Goal: Task Accomplishment & Management: Manage account settings

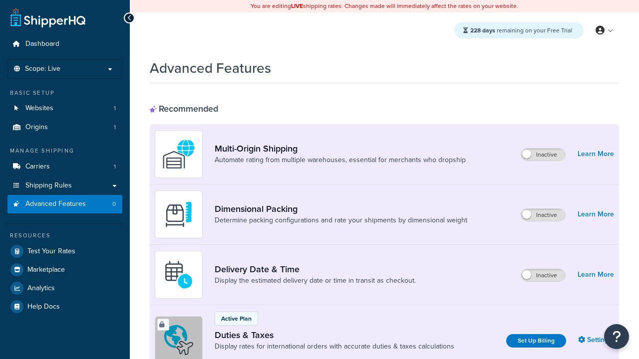
scroll to position [323, 0]
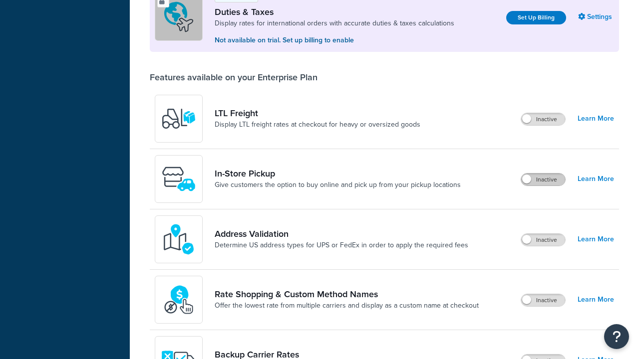
click at [543, 180] on label "Inactive" at bounding box center [543, 180] width 44 height 12
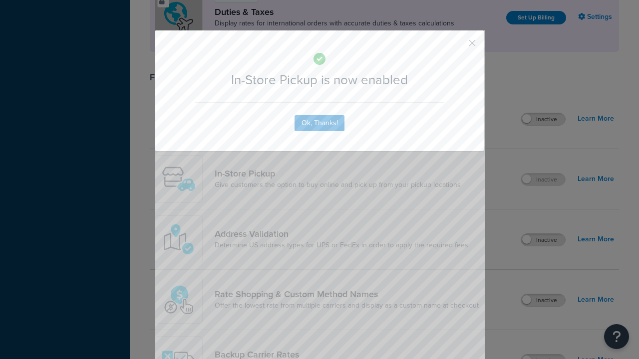
scroll to position [0, 0]
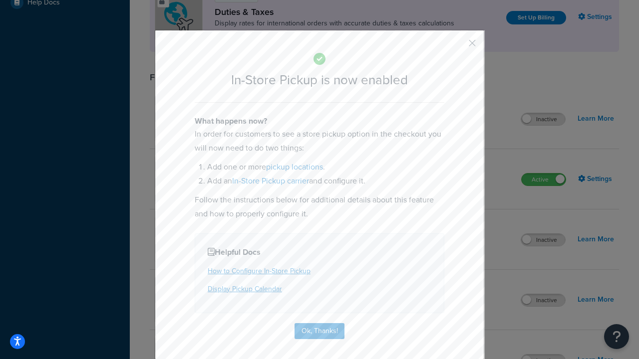
click at [457, 46] on button "button" at bounding box center [457, 46] width 2 height 2
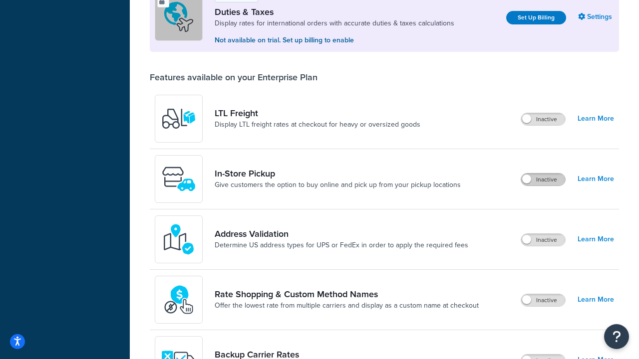
scroll to position [304, 0]
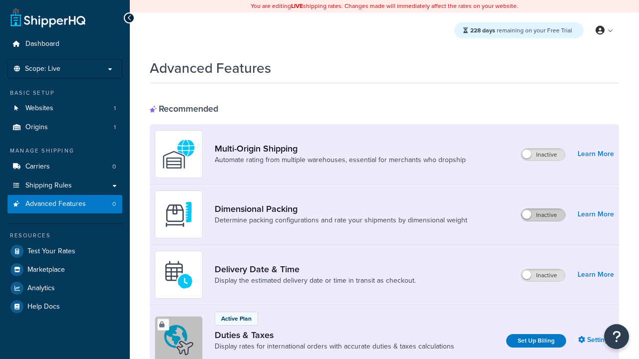
click at [543, 215] on label "Inactive" at bounding box center [543, 215] width 44 height 12
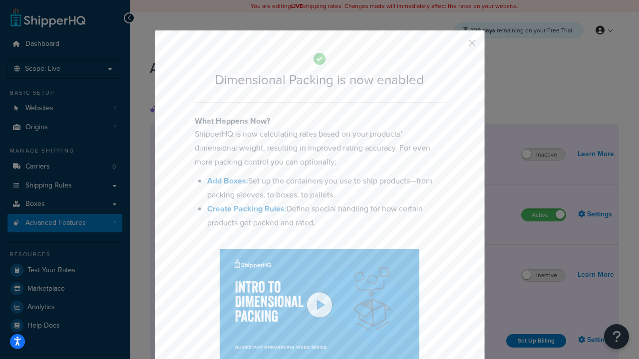
click at [457, 46] on button "button" at bounding box center [457, 46] width 2 height 2
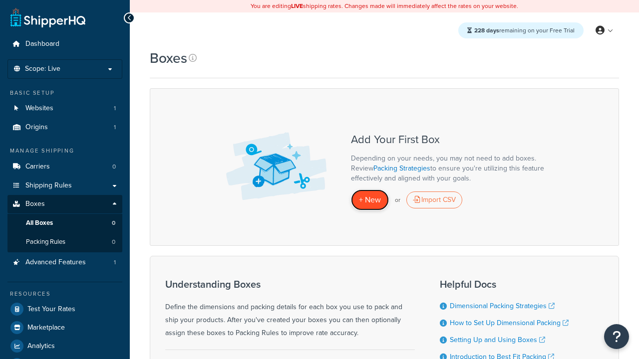
click at [370, 200] on span "+ New" at bounding box center [370, 199] width 22 height 11
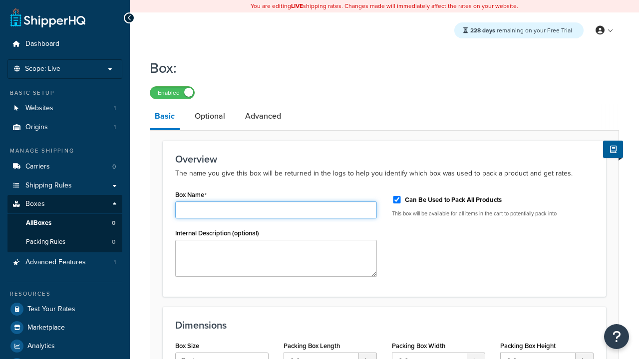
type input "Box1"
select select "usps_small"
type input "8.5"
type input "5"
type input "1.5"
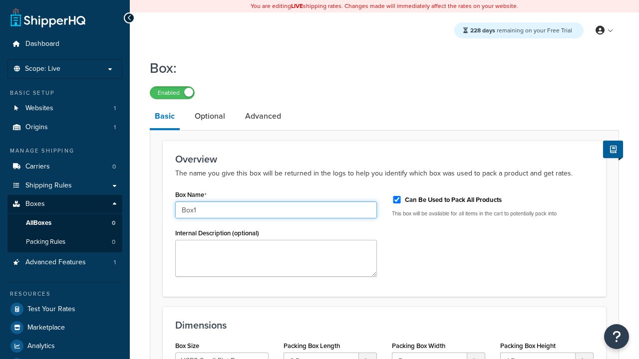
type input "Box1"
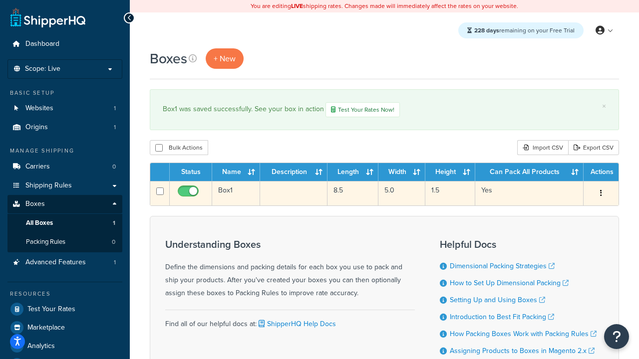
click at [189, 195] on input "checkbox" at bounding box center [189, 194] width 27 height 12
checkbox input "false"
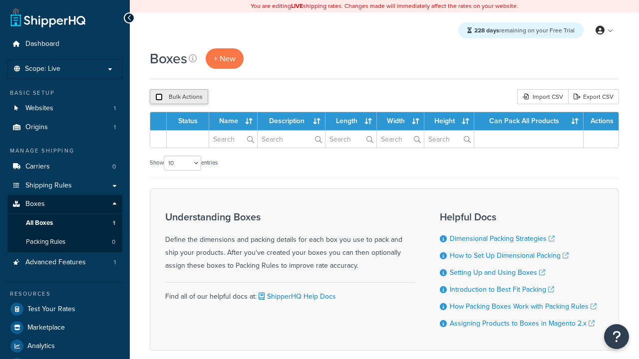
click at [159, 97] on input "checkbox" at bounding box center [158, 96] width 7 height 7
checkbox input "true"
click at [0, 0] on button "Delete" at bounding box center [0, 0] width 0 height 0
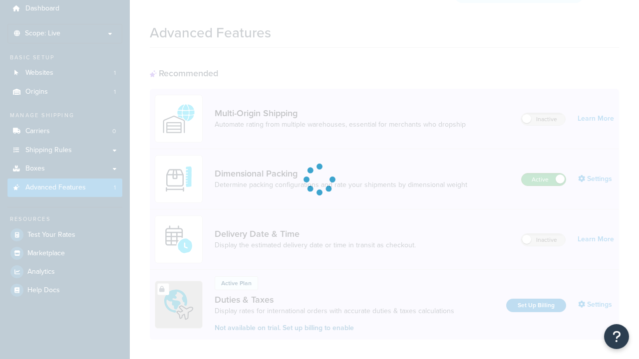
click at [543, 174] on label "Active" at bounding box center [543, 180] width 44 height 12
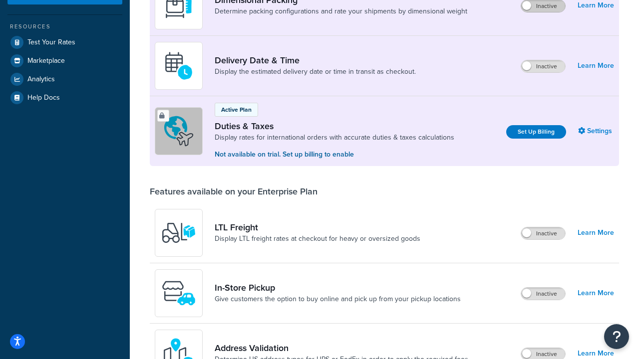
scroll to position [190, 0]
